Goal: Task Accomplishment & Management: Complete application form

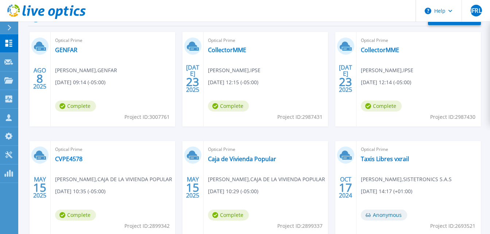
scroll to position [127, 0]
click at [65, 52] on link "GENFAR" at bounding box center [66, 49] width 22 height 7
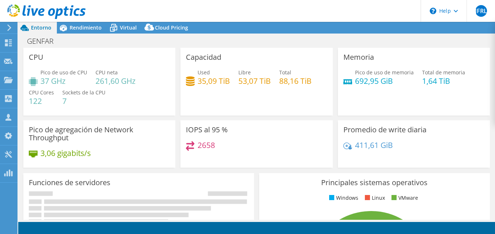
select select "USD"
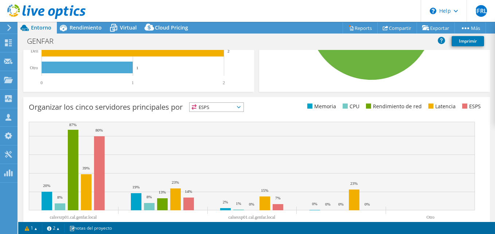
scroll to position [280, 0]
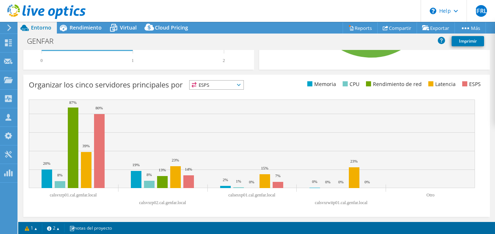
click at [233, 85] on span "ESPS" at bounding box center [217, 85] width 54 height 9
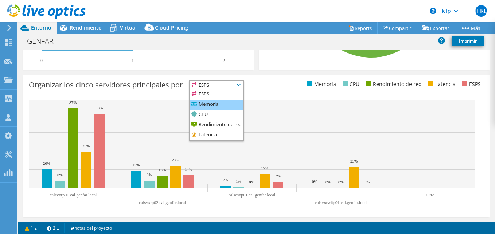
click at [208, 105] on li "Memoria" at bounding box center [217, 105] width 54 height 10
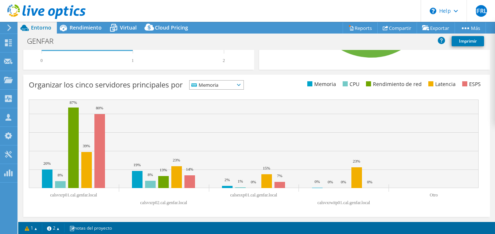
click at [215, 86] on span "Memoria" at bounding box center [212, 85] width 45 height 9
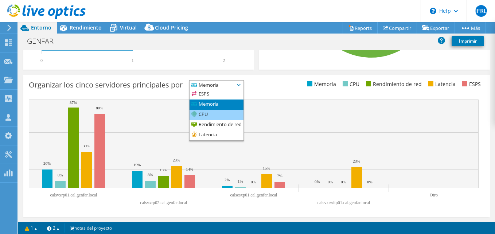
click at [216, 117] on li "CPU" at bounding box center [217, 115] width 54 height 10
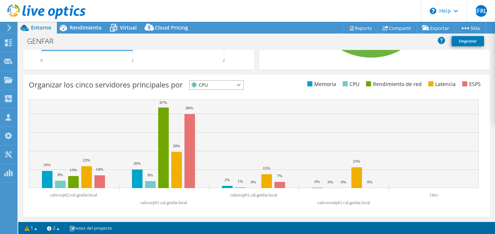
click at [235, 88] on span "CPU" at bounding box center [212, 85] width 45 height 9
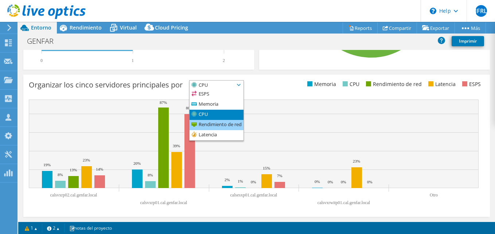
click at [222, 123] on li "Rendimiento de red" at bounding box center [217, 125] width 54 height 10
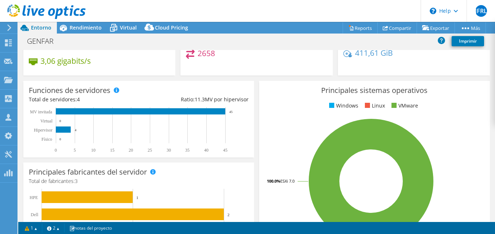
scroll to position [0, 0]
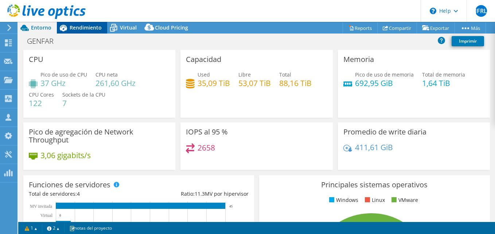
click at [76, 28] on span "Rendimiento" at bounding box center [86, 27] width 32 height 7
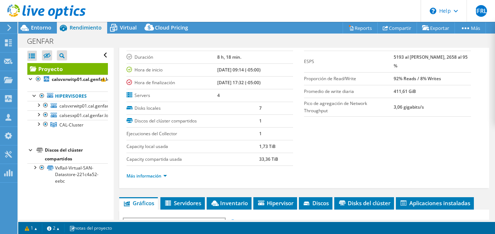
scroll to position [44, 0]
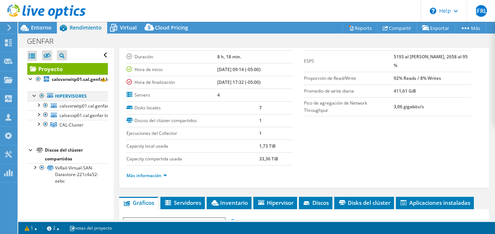
click at [31, 97] on div at bounding box center [34, 95] width 7 height 7
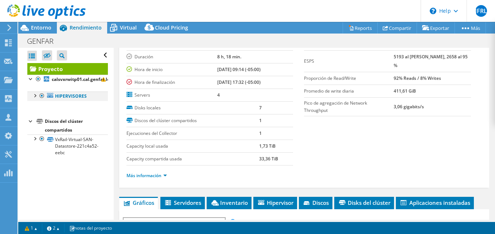
click at [31, 97] on div at bounding box center [34, 95] width 7 height 7
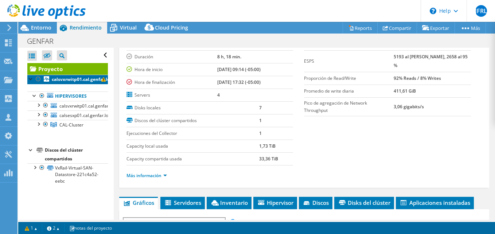
click at [66, 77] on b "calsvxrwitp01.cal.genfar.local" at bounding box center [84, 79] width 64 height 6
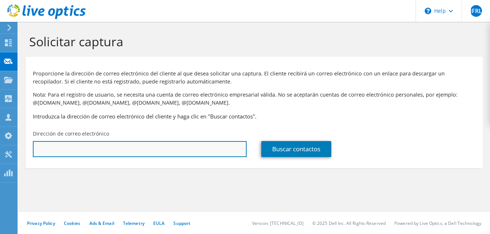
click at [130, 148] on input "text" at bounding box center [140, 149] width 214 height 16
type input "[PERSON_NAME][EMAIL_ADDRESS][PERSON_NAME][DOMAIN_NAME]"
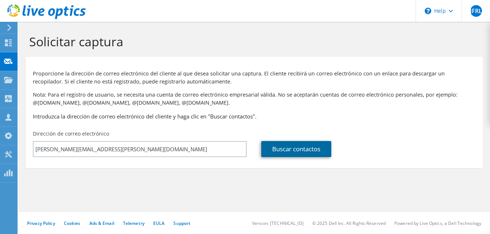
click at [295, 153] on link "Buscar contactos" at bounding box center [296, 149] width 70 height 16
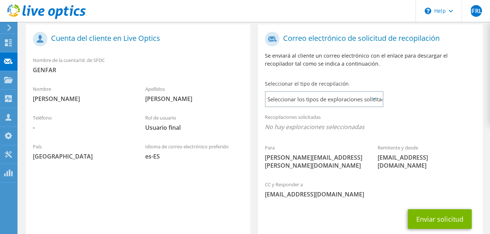
scroll to position [189, 0]
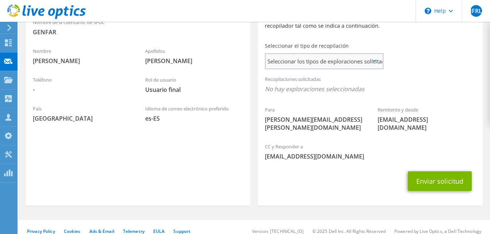
click at [346, 62] on span "Seleccionar los tipos de exploraciones solicitados" at bounding box center [324, 61] width 117 height 15
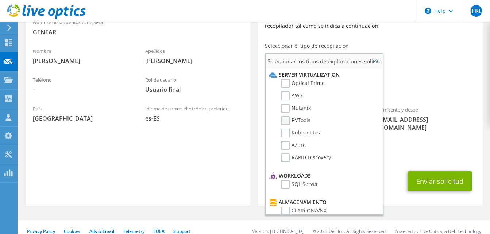
click at [288, 120] on label "RVTools" at bounding box center [296, 120] width 30 height 9
click at [0, 0] on input "RVTools" at bounding box center [0, 0] width 0 height 0
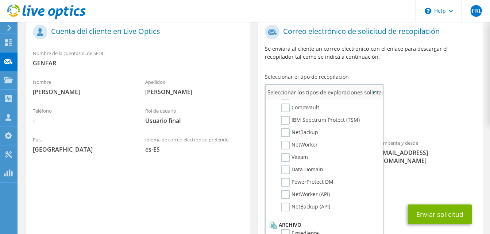
scroll to position [191, 0]
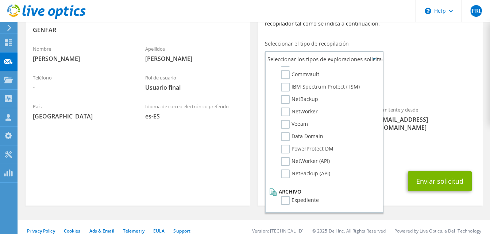
click at [419, 76] on div "Recopilaciones solicitadas No hay exploraciones seleccionadas RVTools" at bounding box center [370, 83] width 225 height 29
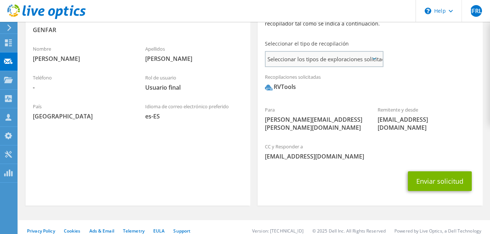
click at [365, 62] on span "Seleccionar los tipos de exploraciones solicitados" at bounding box center [324, 59] width 117 height 15
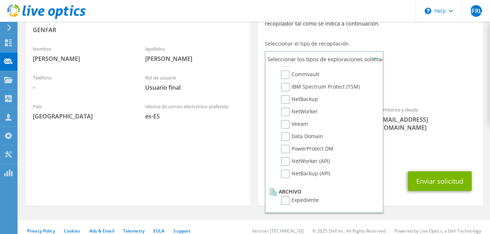
click at [438, 94] on span "RVTools" at bounding box center [370, 89] width 210 height 12
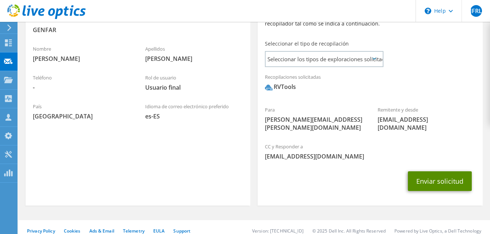
click at [438, 172] on button "Enviar solicitud" at bounding box center [440, 181] width 64 height 20
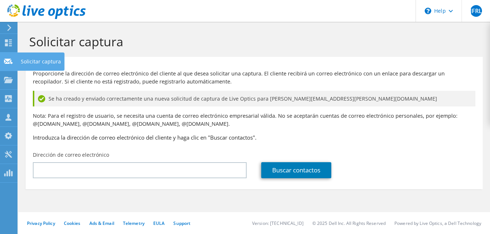
click at [7, 64] on icon at bounding box center [8, 61] width 9 height 7
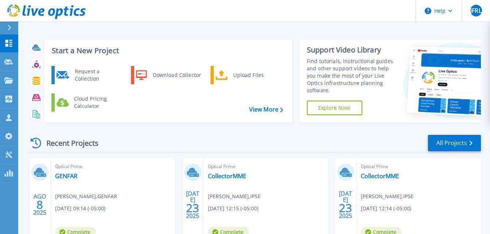
scroll to position [55, 0]
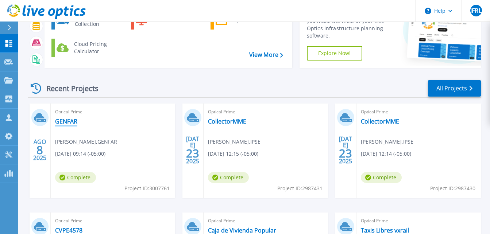
click at [67, 124] on link "GENFAR" at bounding box center [66, 121] width 22 height 7
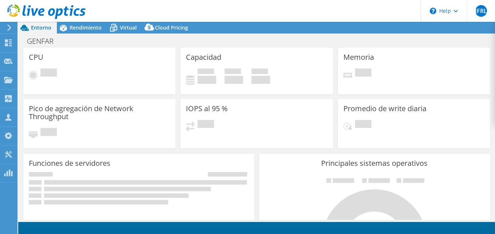
select select "USD"
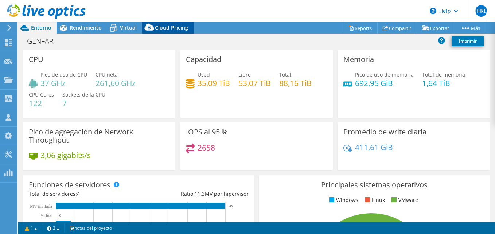
click at [164, 29] on span "Cloud Pricing" at bounding box center [171, 27] width 33 height 7
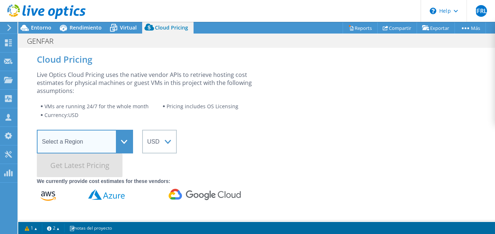
click at [118, 136] on select "Select a Region [GEOGRAPHIC_DATA] ([GEOGRAPHIC_DATA]) [GEOGRAPHIC_DATA] ([GEOGR…" at bounding box center [85, 142] width 96 height 24
select select "USWest"
click at [37, 130] on select "Select a Region Asia Pacific (Hong Kong) Asia Pacific (Mumbai) Asia Pacific (Se…" at bounding box center [85, 142] width 96 height 24
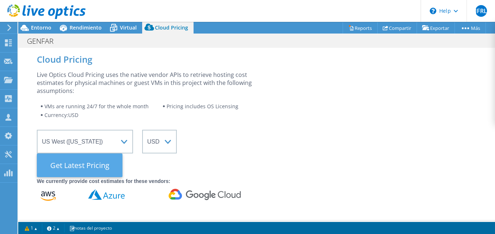
click at [82, 162] on Latest "Get Latest Pricing" at bounding box center [80, 166] width 86 height 24
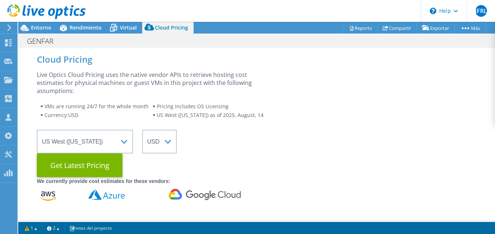
scroll to position [105, 0]
click at [123, 199] on icon at bounding box center [106, 194] width 36 height 11
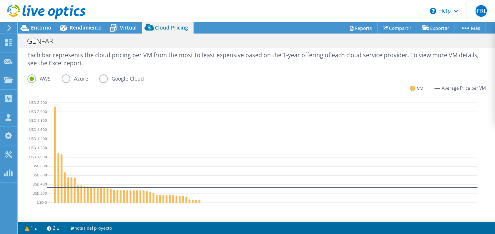
scroll to position [294, 0]
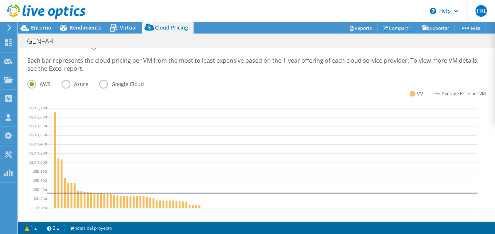
click at [63, 87] on label "Azure" at bounding box center [81, 84] width 38 height 9
click at [0, 0] on input "Azure" at bounding box center [0, 0] width 0 height 0
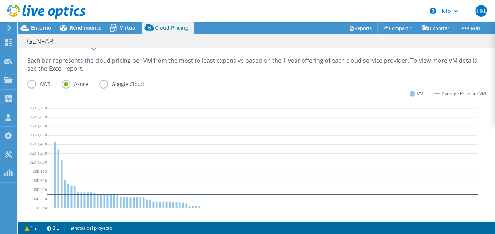
click at [102, 84] on label "Google Cloud" at bounding box center [127, 84] width 56 height 9
click at [0, 0] on input "Google Cloud" at bounding box center [0, 0] width 0 height 0
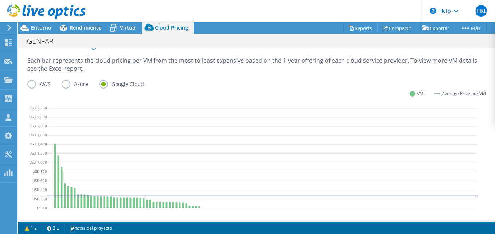
click at [62, 83] on label "Azure" at bounding box center [81, 84] width 38 height 9
click at [0, 0] on input "Azure" at bounding box center [0, 0] width 0 height 0
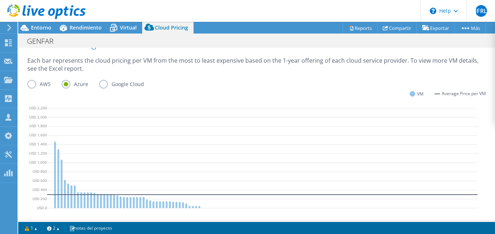
click at [31, 86] on label "AWS" at bounding box center [44, 84] width 34 height 9
click at [0, 0] on input "AWS" at bounding box center [0, 0] width 0 height 0
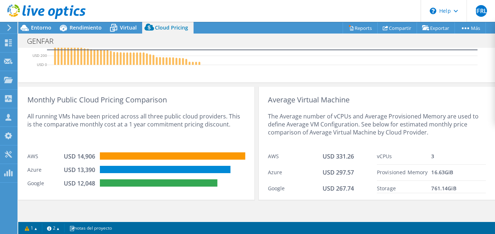
scroll to position [441, 0]
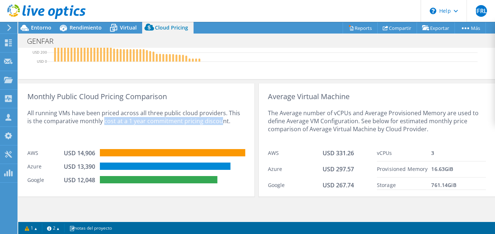
drag, startPoint x: 98, startPoint y: 120, endPoint x: 215, endPoint y: 123, distance: 117.1
click at [215, 123] on div "All running VMs have been priced across all three public cloud providers. This …" at bounding box center [136, 123] width 218 height 45
drag, startPoint x: 215, startPoint y: 123, endPoint x: 240, endPoint y: 127, distance: 25.8
click at [240, 127] on div "All running VMs have been priced across all three public cloud providers. This …" at bounding box center [136, 123] width 218 height 45
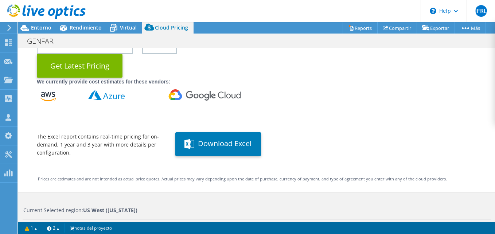
scroll to position [0, 0]
